Goal: Task Accomplishment & Management: Manage account settings

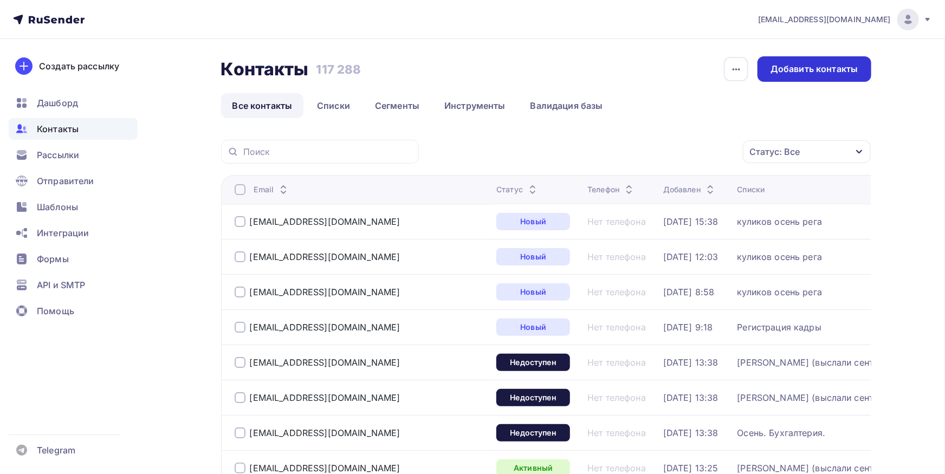
click at [839, 63] on div "Добавить контакты" at bounding box center [813, 69] width 87 height 12
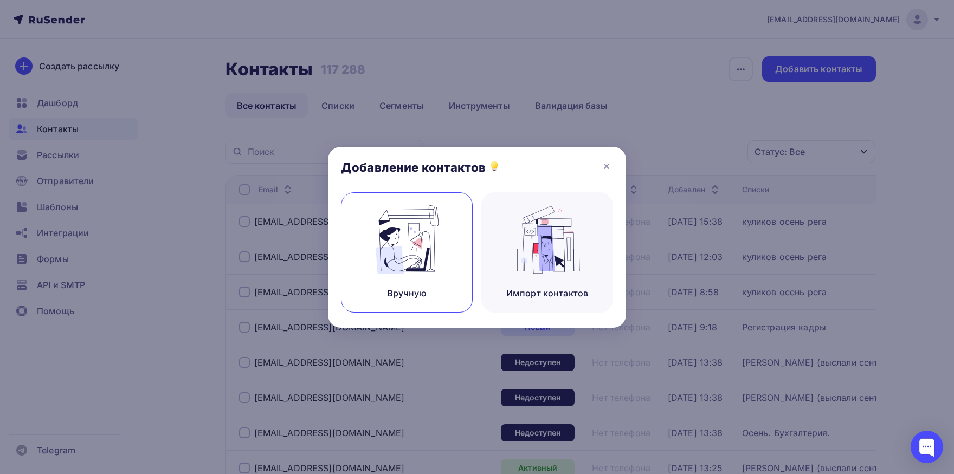
click at [444, 243] on div "Вручную" at bounding box center [407, 252] width 132 height 120
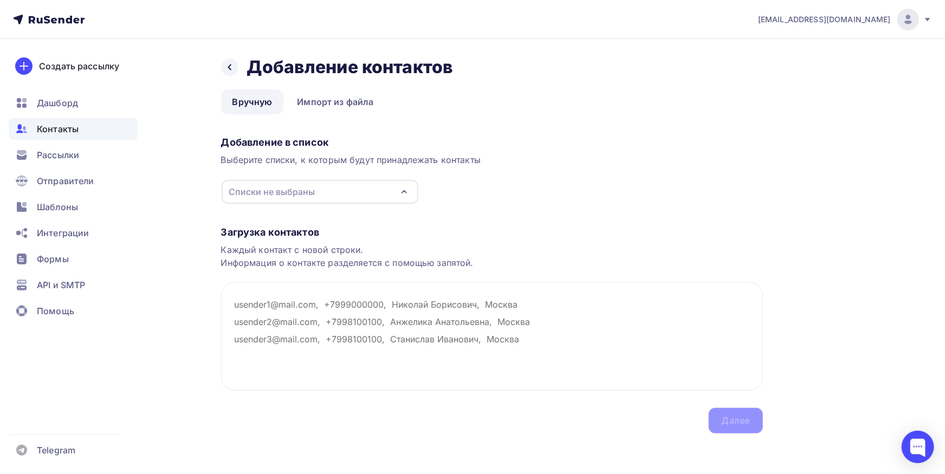
click at [48, 131] on span "Контакты" at bounding box center [58, 128] width 42 height 13
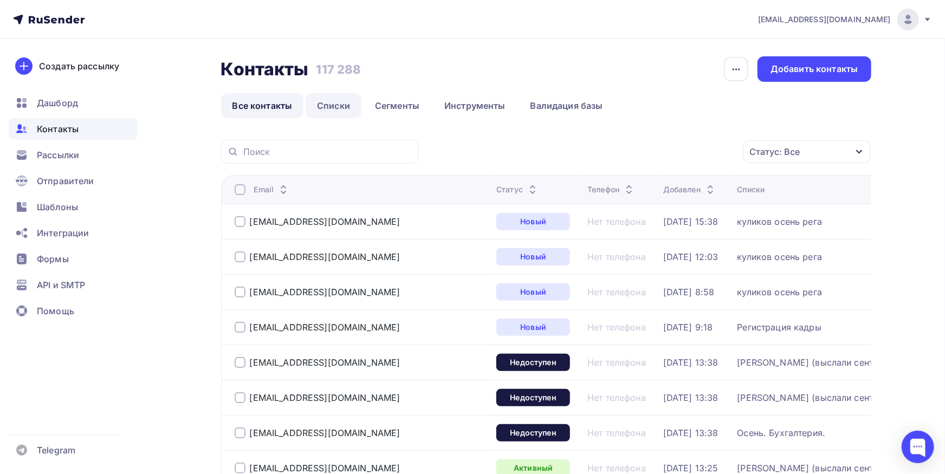
click at [337, 115] on link "Списки" at bounding box center [334, 105] width 56 height 25
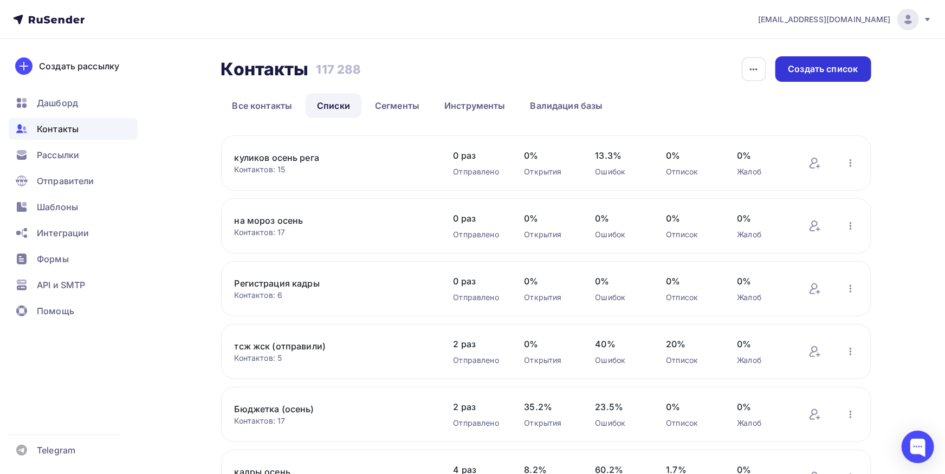
click at [832, 73] on div "Создать список" at bounding box center [823, 69] width 70 height 12
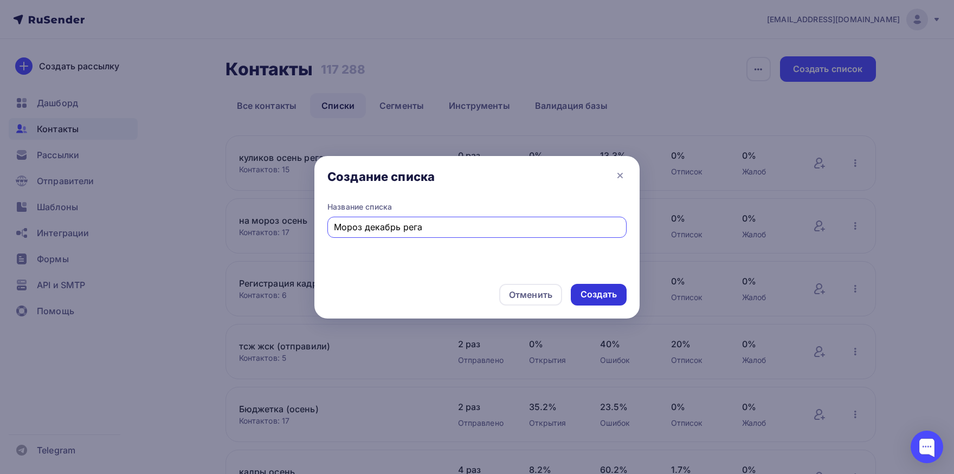
type input "Мороз декабрь рега"
click at [592, 297] on div "Создать" at bounding box center [598, 294] width 36 height 12
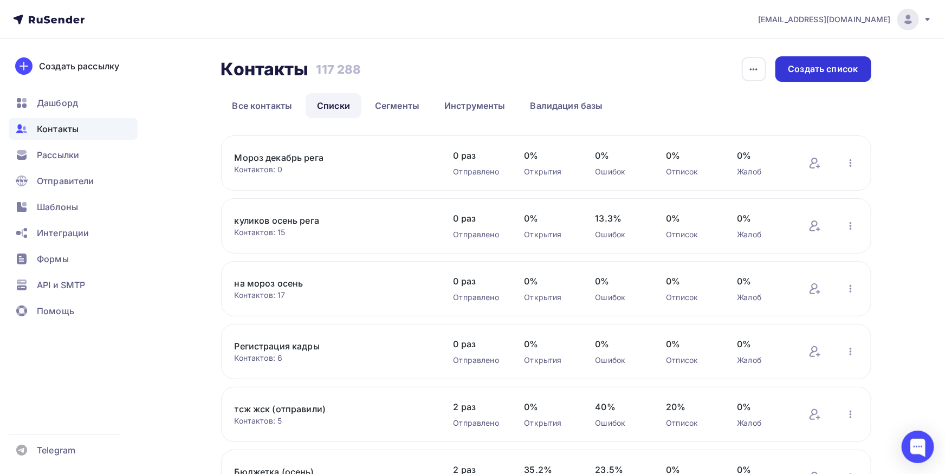
click at [789, 69] on div "Создать список" at bounding box center [823, 69] width 70 height 12
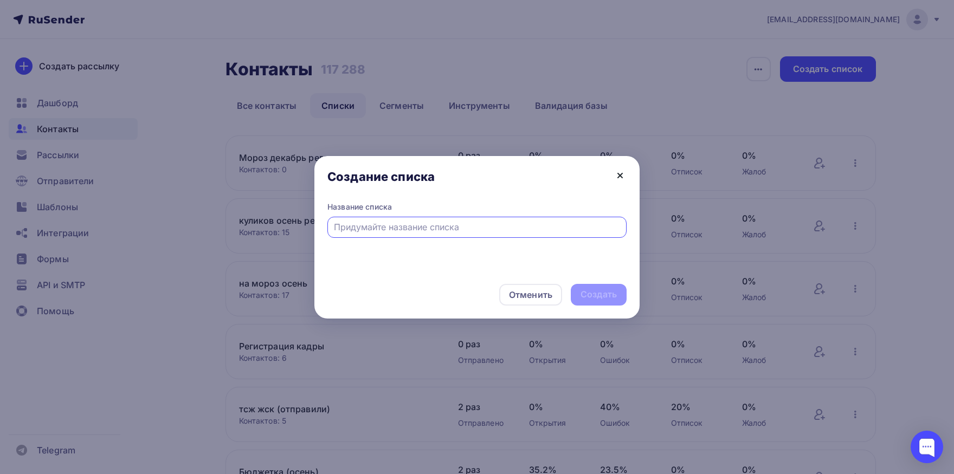
click at [623, 176] on icon at bounding box center [619, 175] width 13 height 13
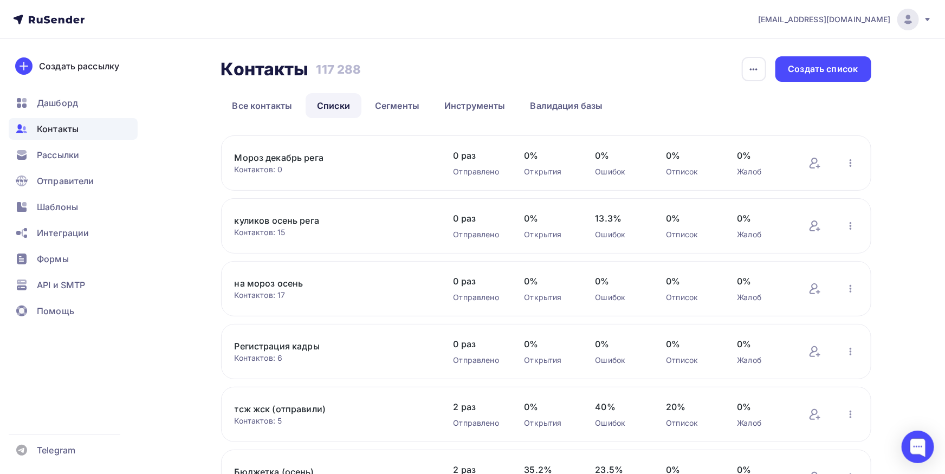
click at [49, 136] on div "Контакты" at bounding box center [73, 129] width 129 height 22
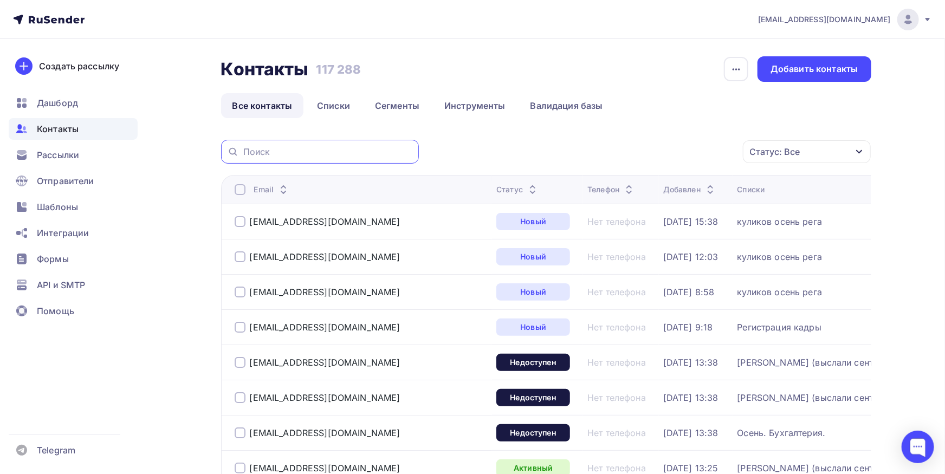
click at [372, 150] on input "text" at bounding box center [327, 152] width 169 height 12
paste input "[EMAIL_ADDRESS][DOMAIN_NAME]"
type input "[EMAIL_ADDRESS][DOMAIN_NAME]"
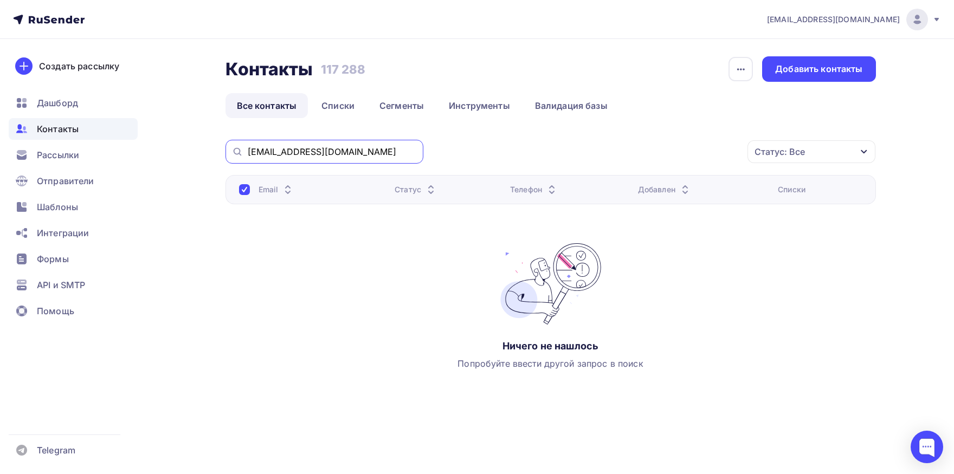
click at [354, 153] on input "[EMAIL_ADDRESS][DOMAIN_NAME]" at bounding box center [332, 152] width 169 height 12
click at [248, 152] on input "[EMAIL_ADDRESS][DOMAIN_NAME]" at bounding box center [332, 152] width 169 height 12
click at [54, 135] on div "Контакты" at bounding box center [73, 129] width 129 height 22
click at [793, 71] on div "Добавить контакты" at bounding box center [818, 69] width 87 height 12
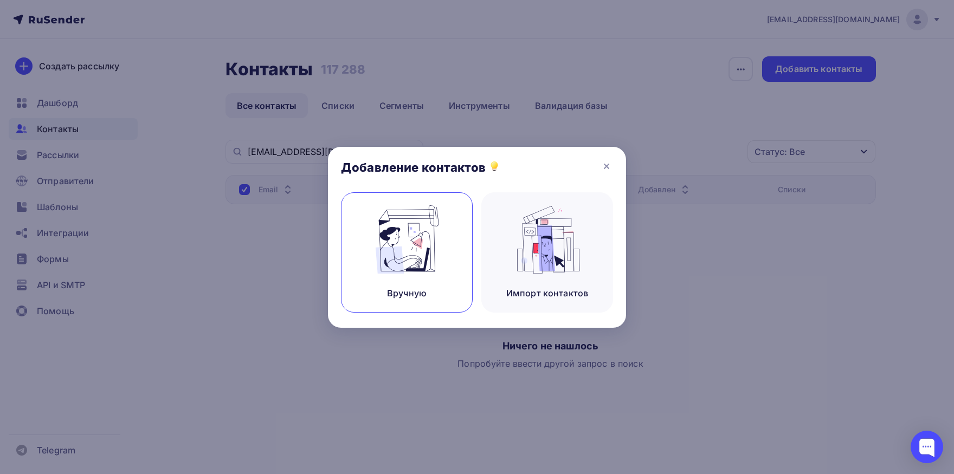
click at [397, 254] on img at bounding box center [407, 239] width 73 height 68
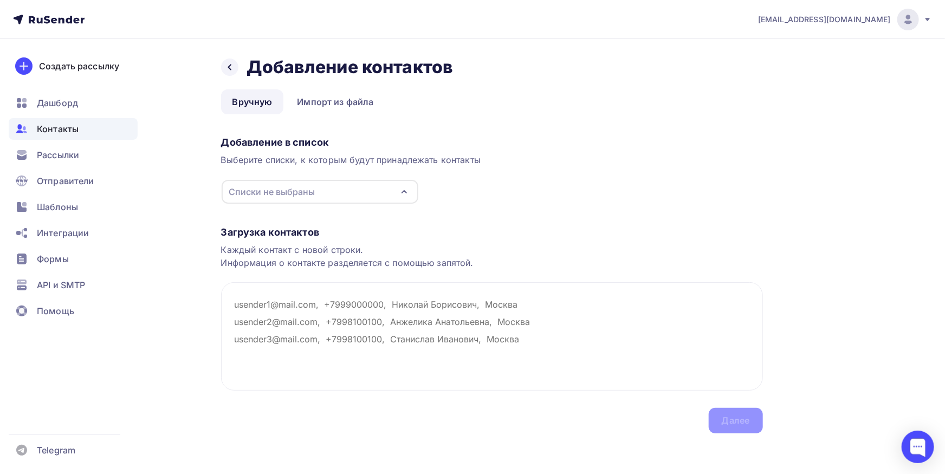
click at [363, 196] on div "Списки не выбраны" at bounding box center [320, 192] width 197 height 24
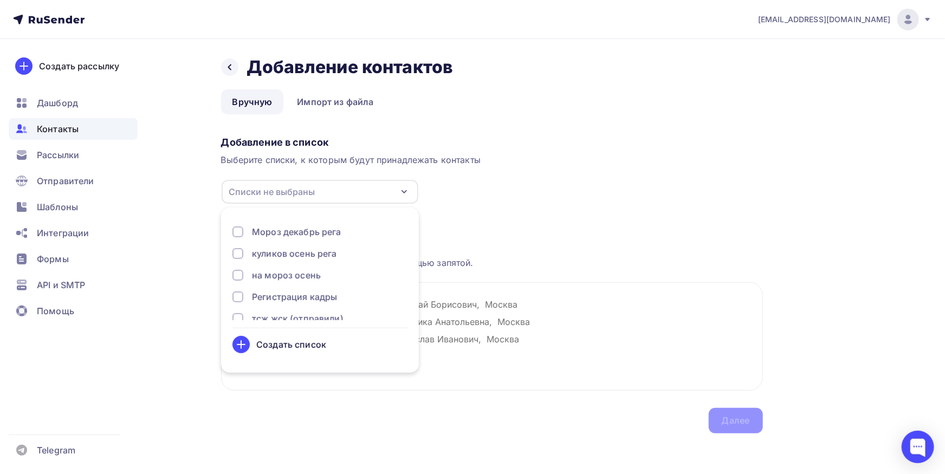
click at [319, 236] on div "Мороз декабрь рега" at bounding box center [296, 231] width 89 height 13
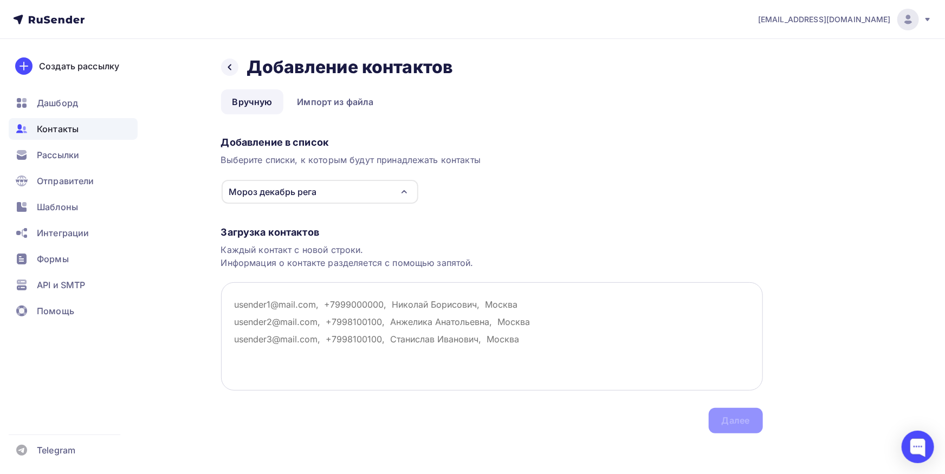
click at [488, 320] on textarea at bounding box center [492, 336] width 542 height 108
paste textarea "[EMAIL_ADDRESS][DOMAIN_NAME]"
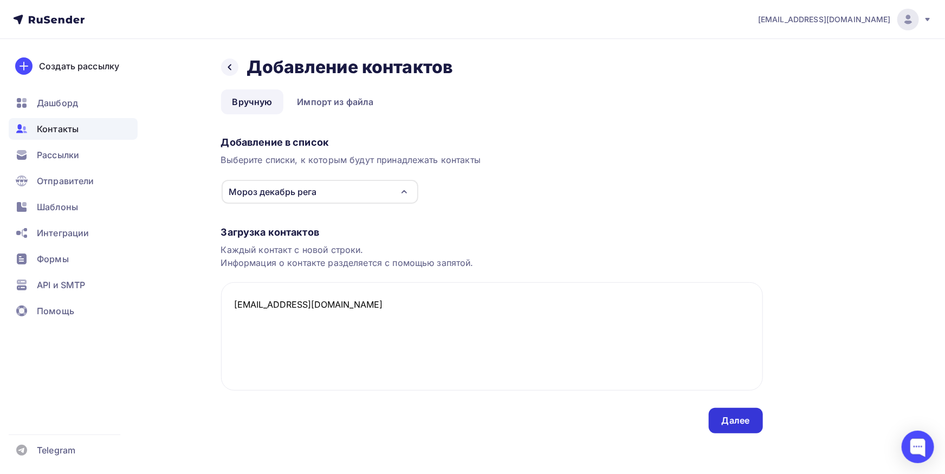
type textarea "[EMAIL_ADDRESS][DOMAIN_NAME]"
click at [749, 421] on div "Далее" at bounding box center [736, 420] width 54 height 25
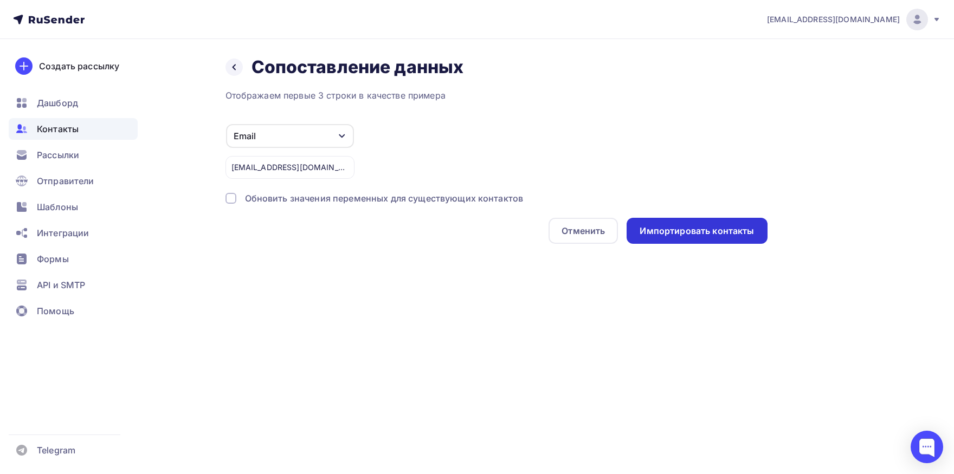
click at [678, 231] on div "Импортировать контакты" at bounding box center [696, 231] width 114 height 12
